Goal: Find specific page/section: Find specific page/section

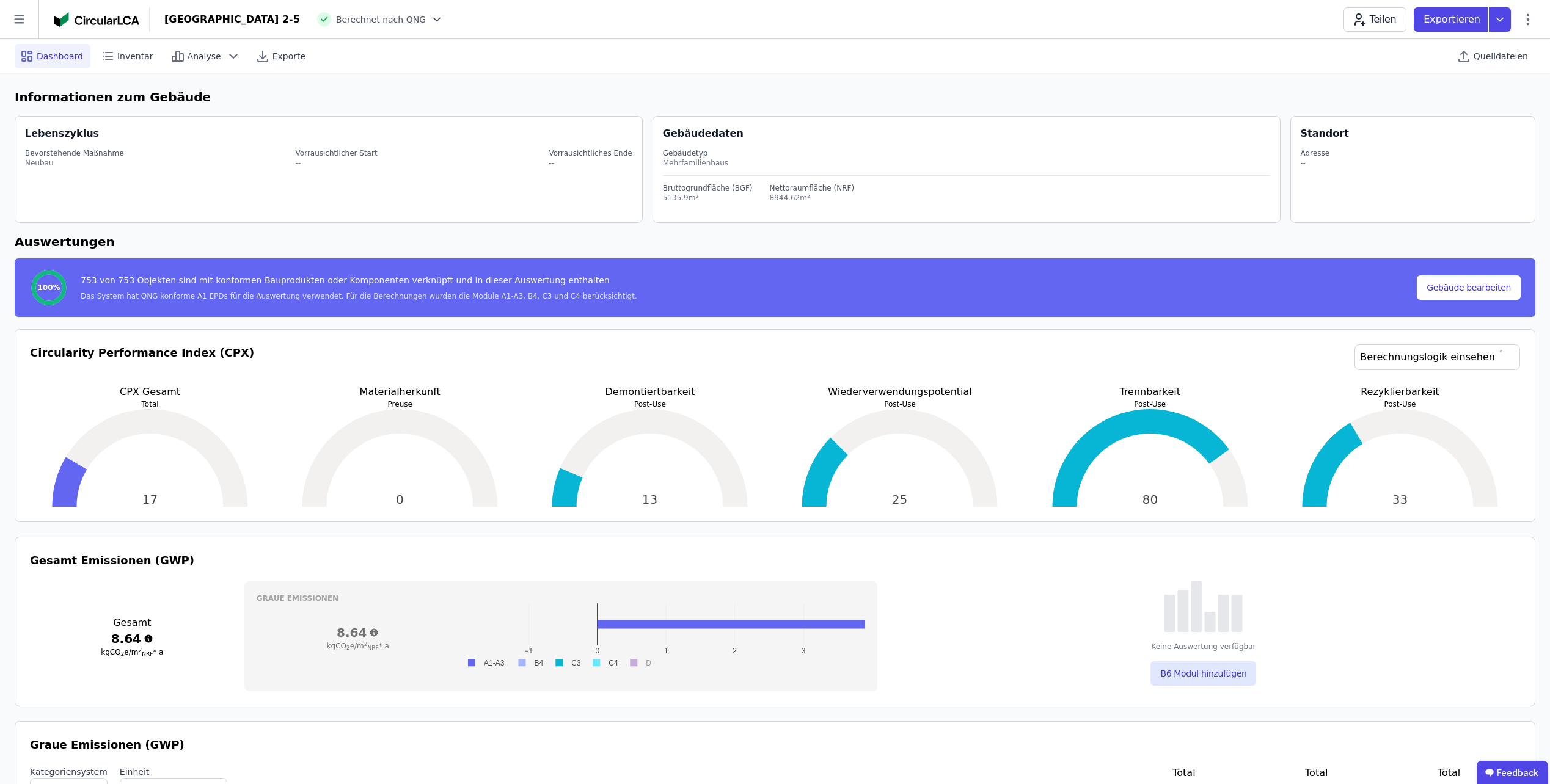
scroll to position [183, 0]
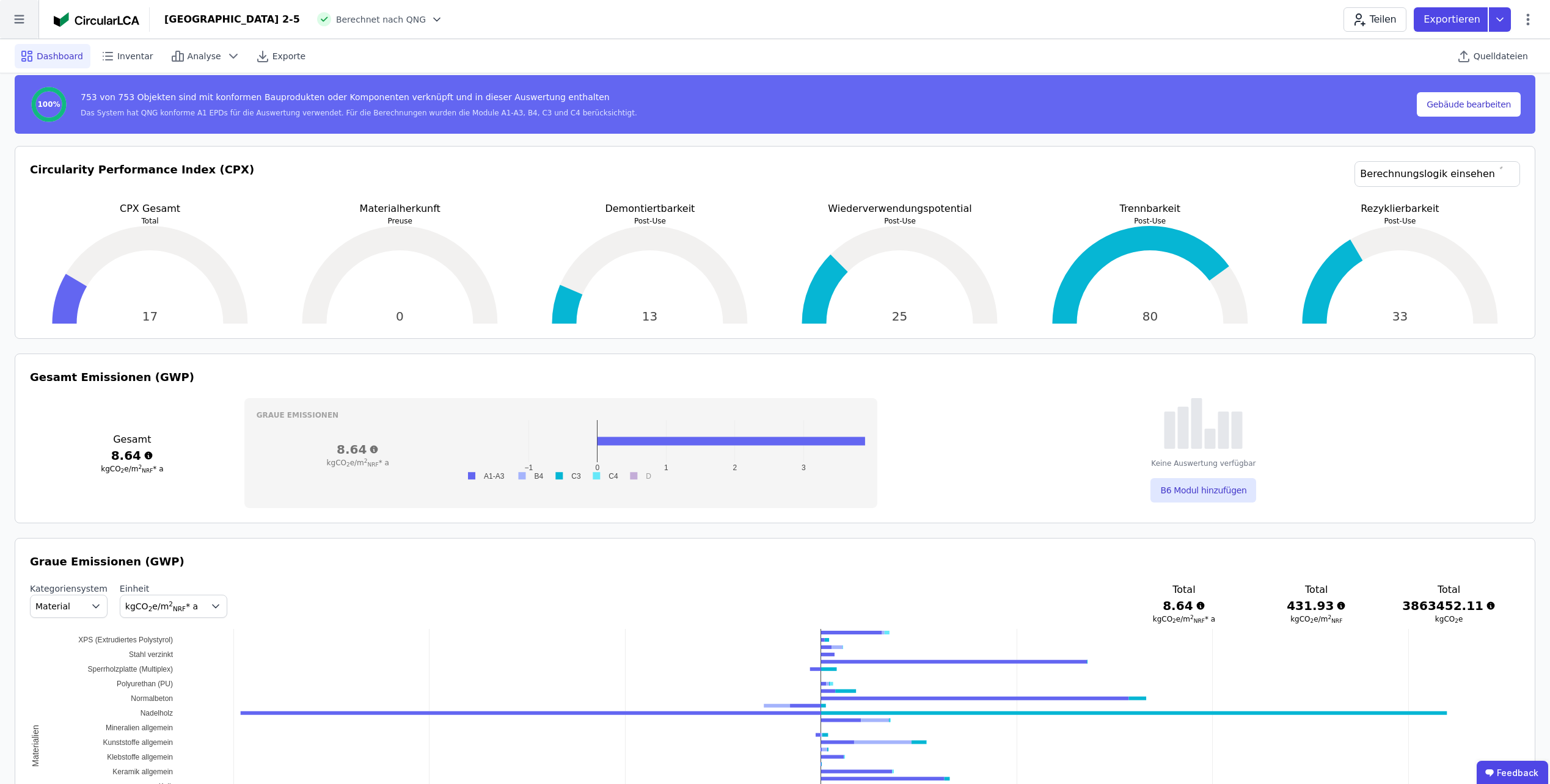
click at [20, 16] on icon at bounding box center [19, 19] width 10 height 9
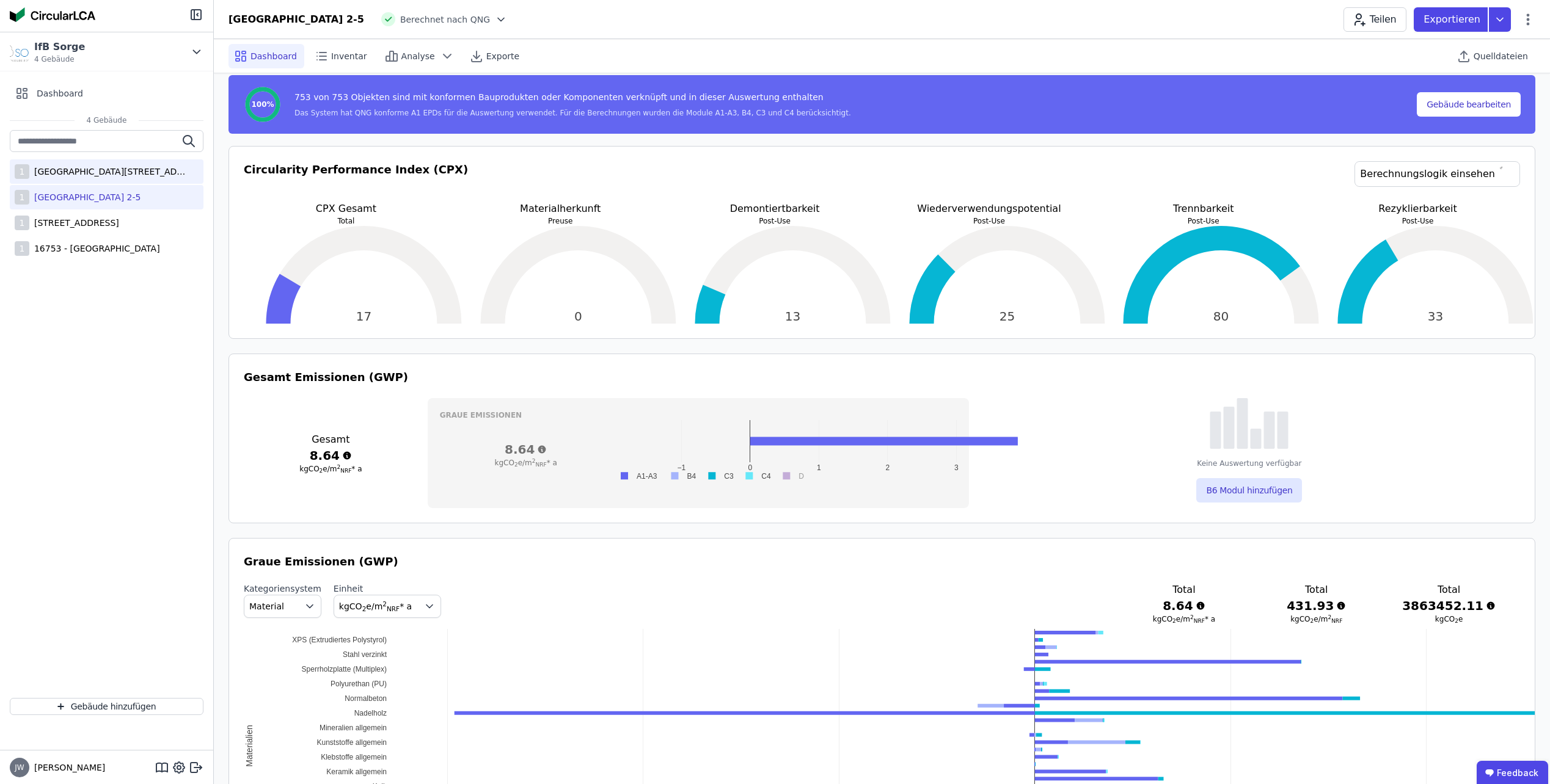
click at [71, 174] on div "[GEOGRAPHIC_DATA][STREET_ADDRESS]" at bounding box center [109, 171] width 159 height 12
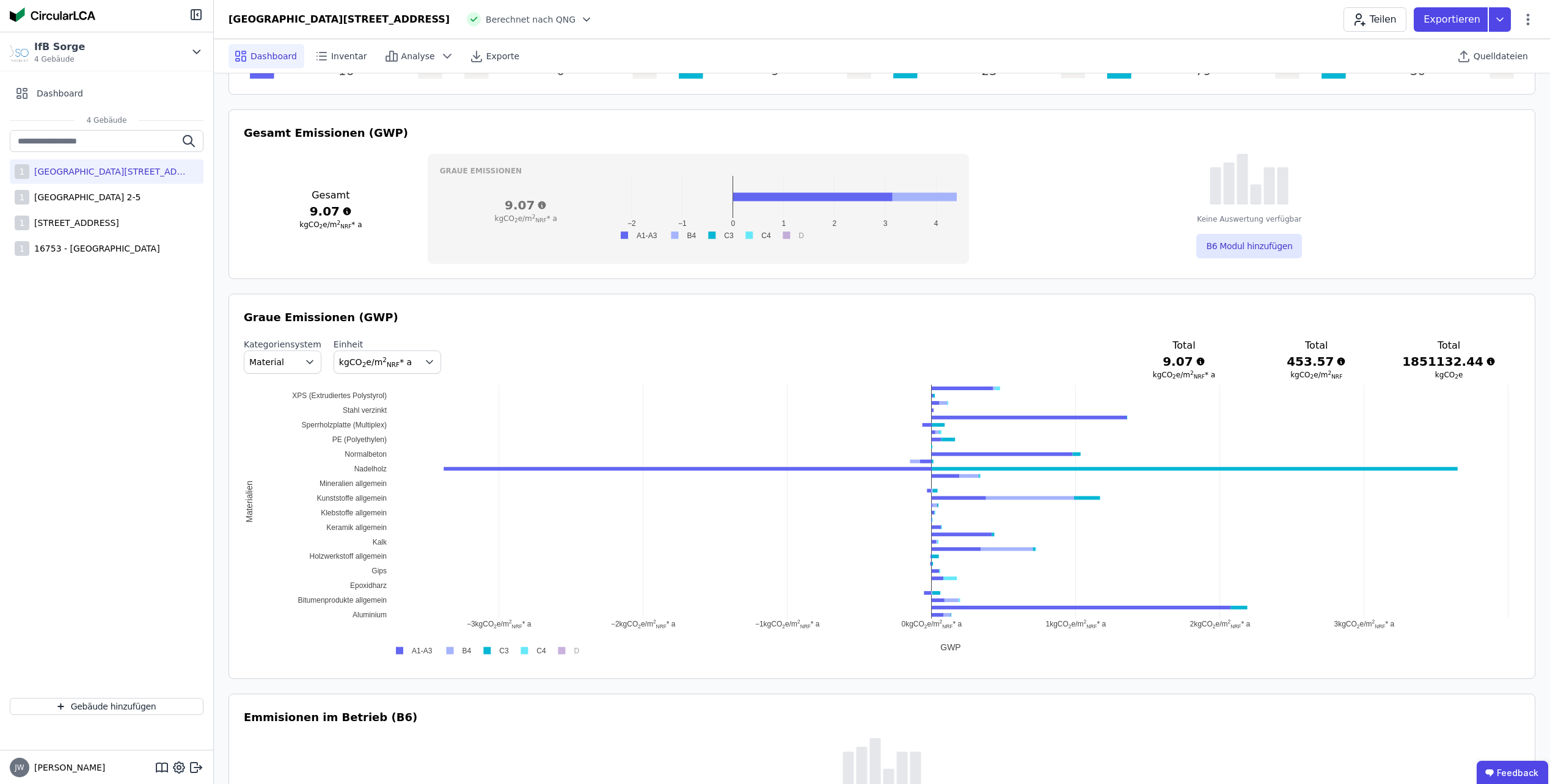
scroll to position [489, 0]
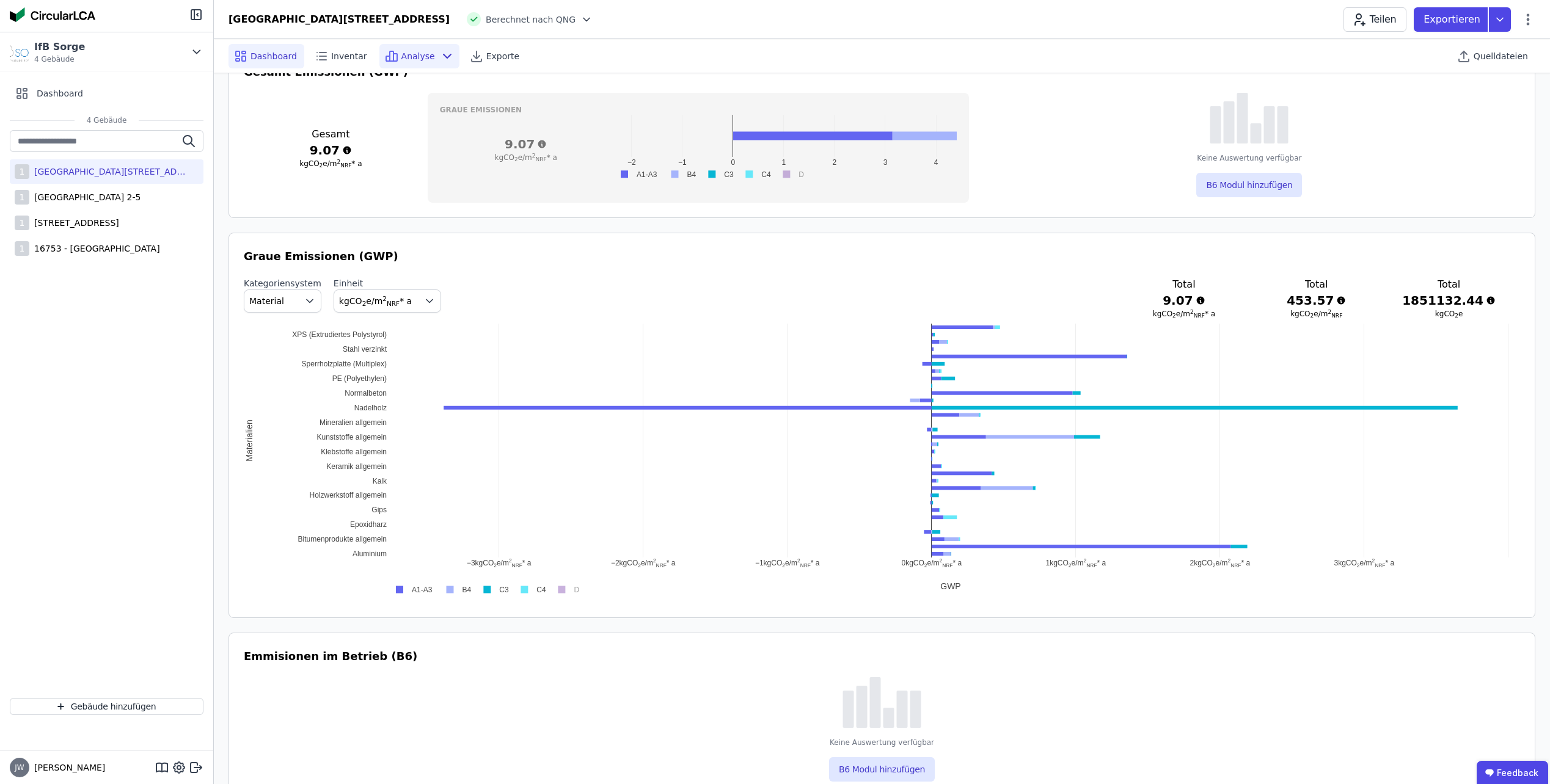
click at [401, 52] on span "Analyse" at bounding box center [418, 56] width 34 height 12
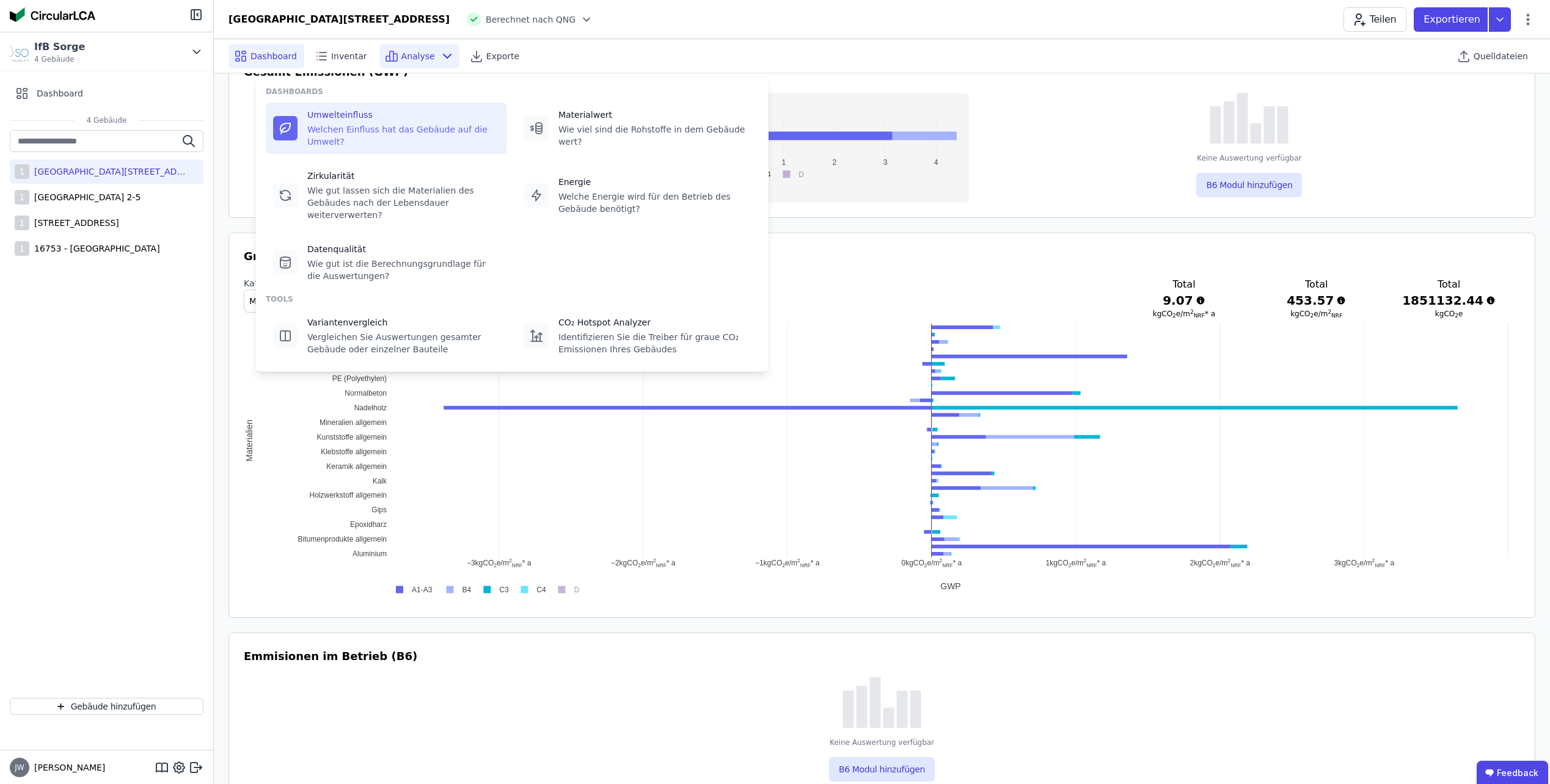
click at [294, 120] on div at bounding box center [285, 128] width 25 height 25
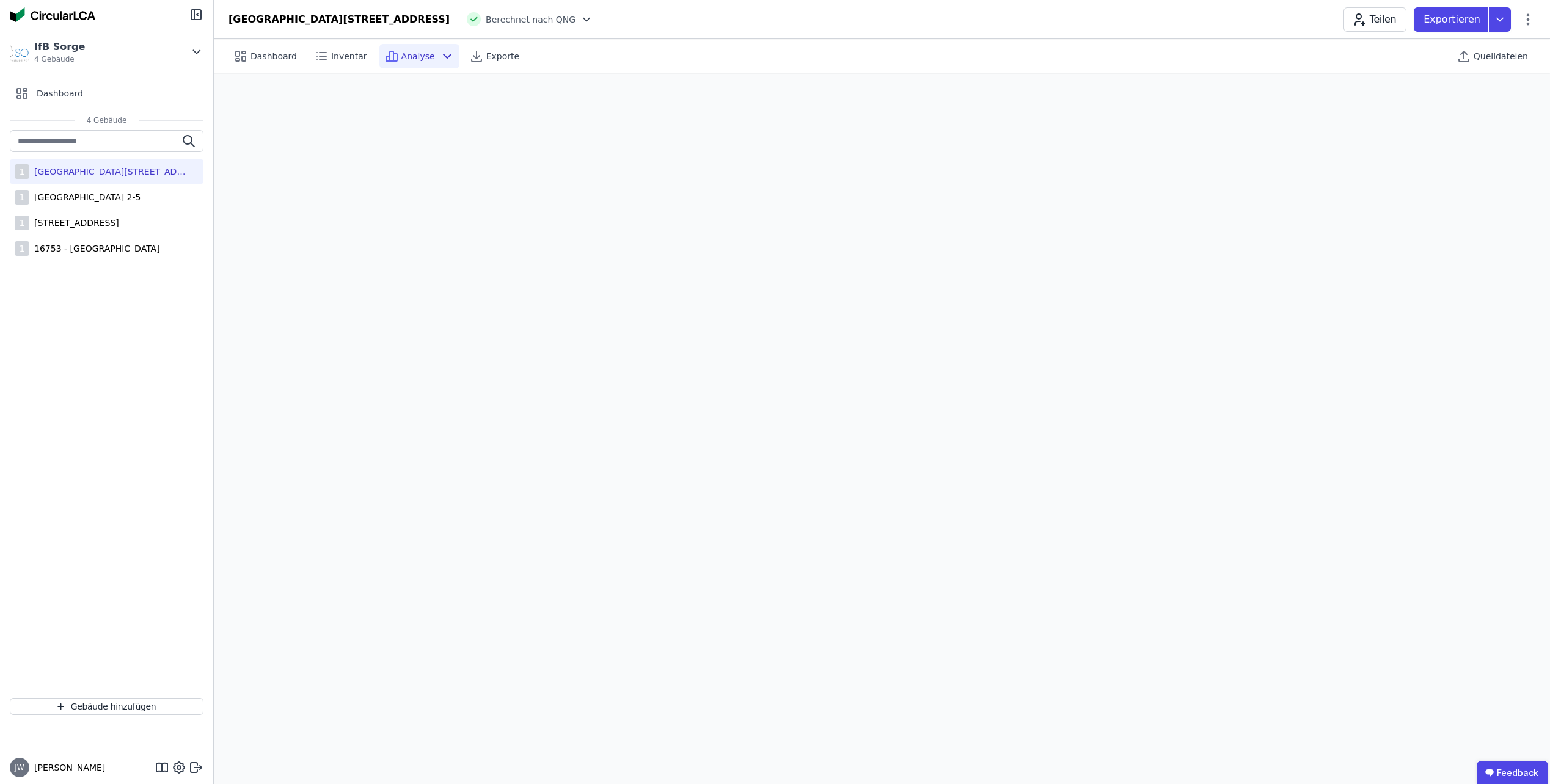
click at [404, 60] on span "Analyse" at bounding box center [418, 56] width 34 height 12
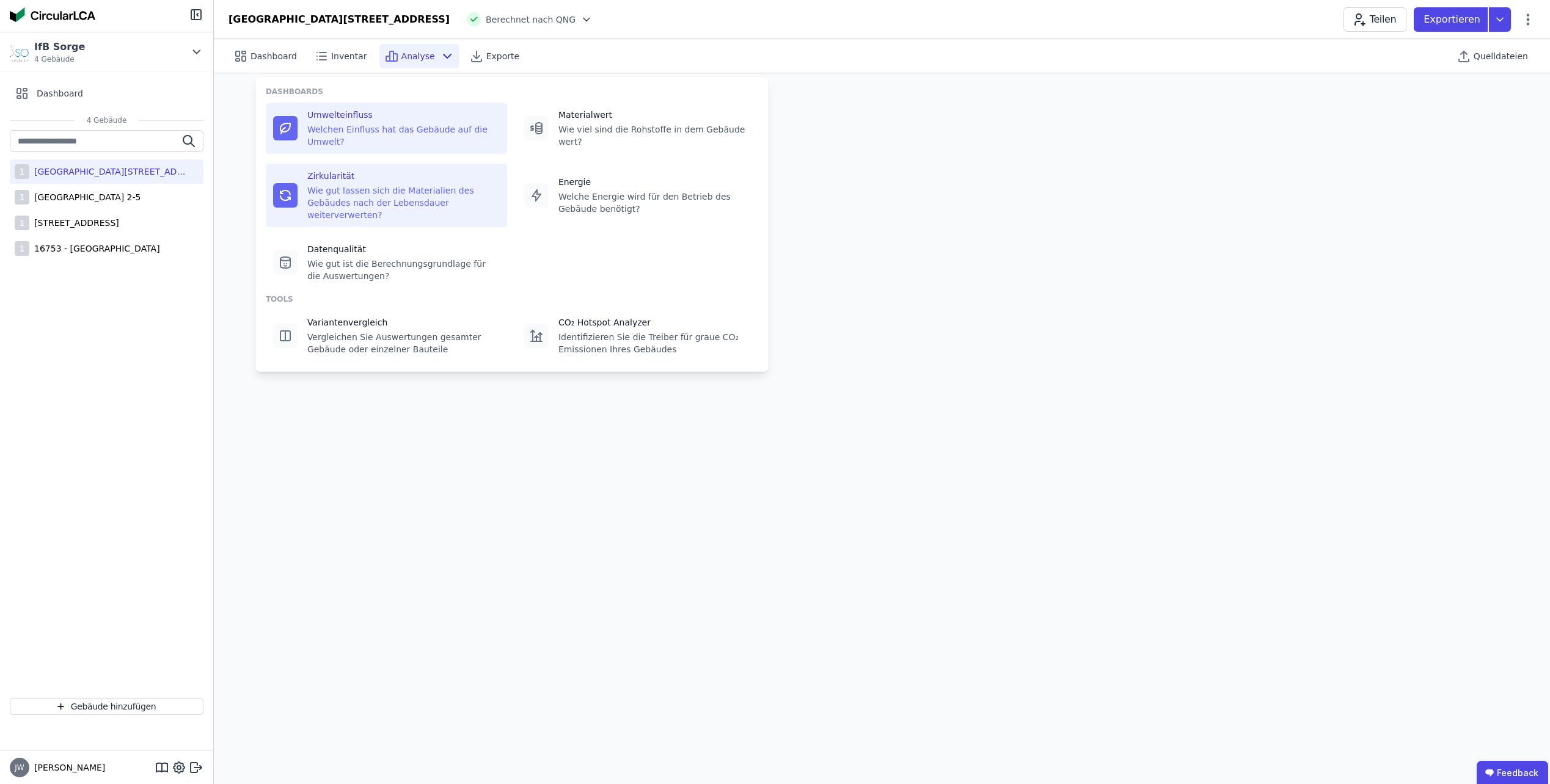
click at [295, 183] on div at bounding box center [285, 195] width 25 height 25
